Goal: Task Accomplishment & Management: Manage account settings

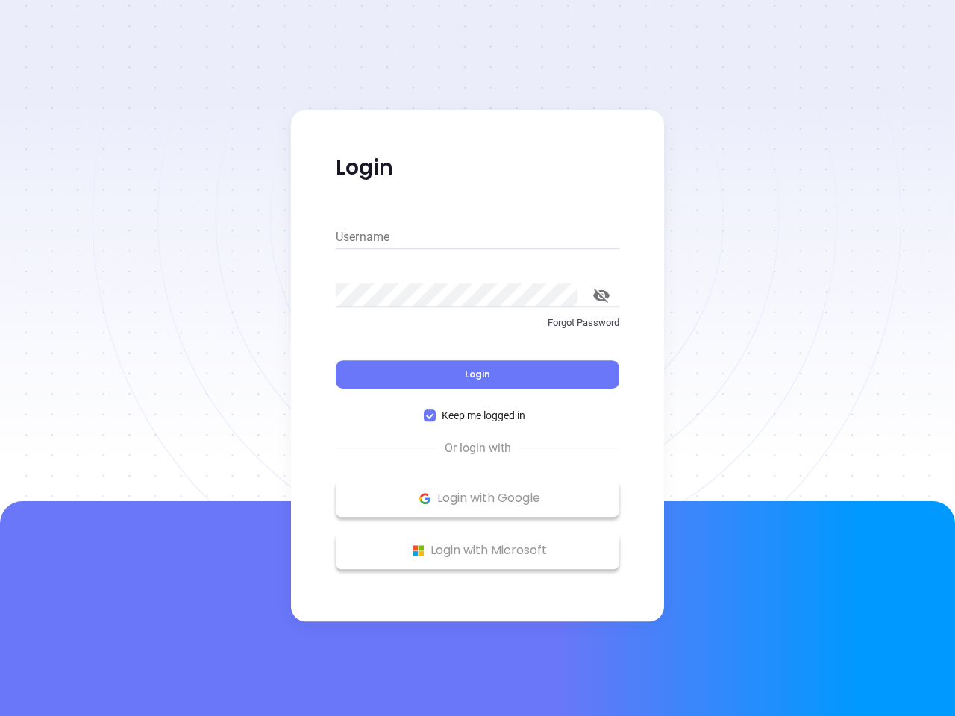
click at [478, 358] on div "Login" at bounding box center [478, 366] width 284 height 46
click at [478, 237] on input "Username" at bounding box center [478, 237] width 284 height 24
click at [601, 295] on icon "toggle password visibility" at bounding box center [601, 296] width 16 height 14
click at [478, 375] on span "Login" at bounding box center [477, 374] width 25 height 13
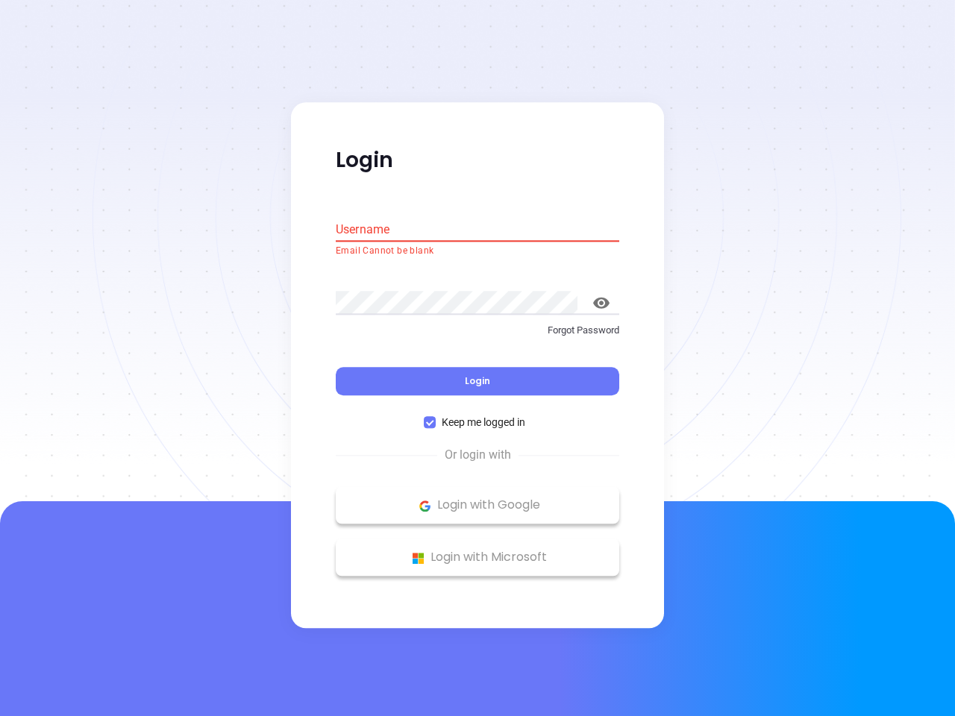
click at [478, 416] on span "Keep me logged in" at bounding box center [484, 423] width 96 height 16
click at [436, 417] on input "Keep me logged in" at bounding box center [430, 423] width 12 height 12
checkbox input "false"
click at [478, 498] on p "Login with Google" at bounding box center [477, 506] width 269 height 22
click at [478, 551] on p "Login with Microsoft" at bounding box center [477, 558] width 269 height 22
